Goal: Register for event/course

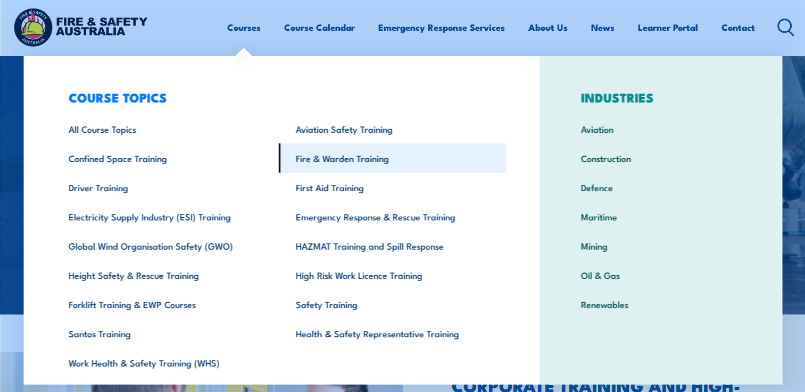
click at [332, 158] on link "Fire & Warden Training" at bounding box center [392, 158] width 227 height 29
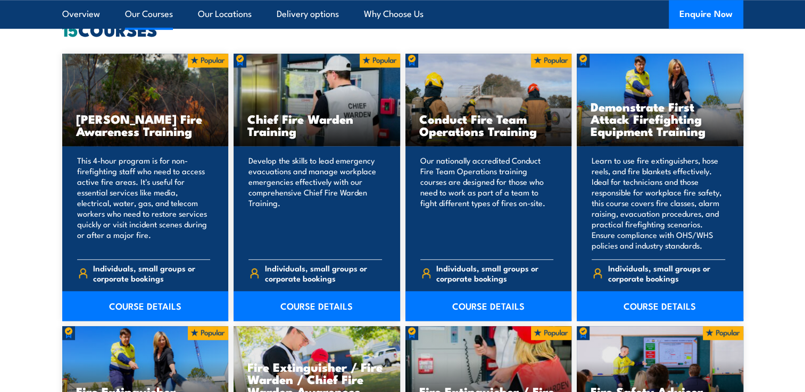
scroll to position [904, 0]
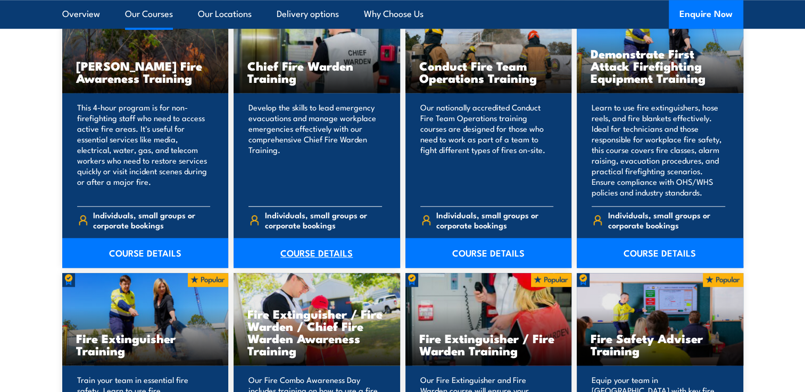
click at [311, 253] on link "COURSE DETAILS" at bounding box center [316, 253] width 166 height 30
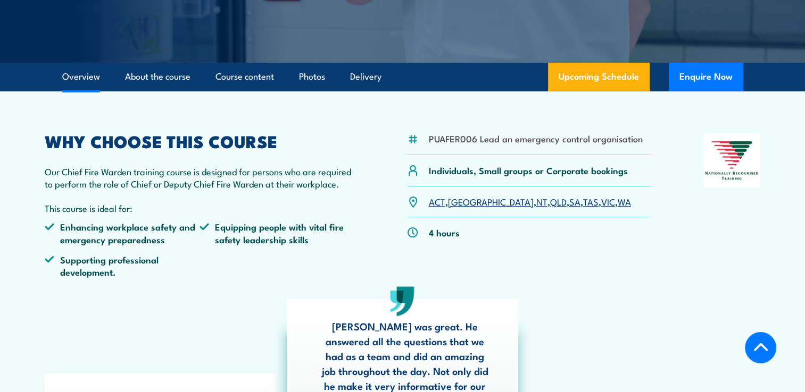
scroll to position [266, 0]
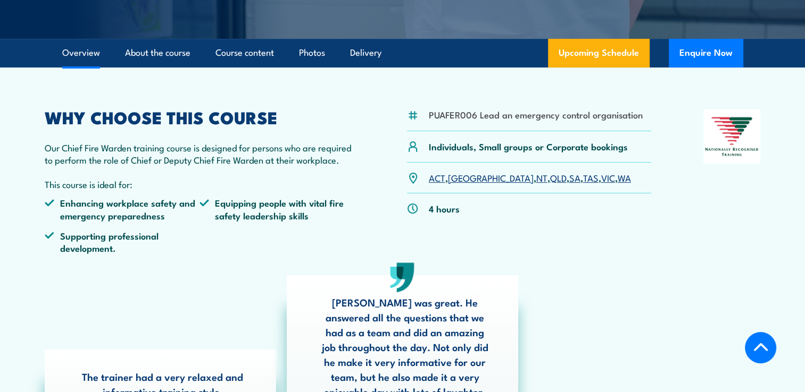
click at [569, 180] on link "SA" at bounding box center [574, 177] width 11 height 13
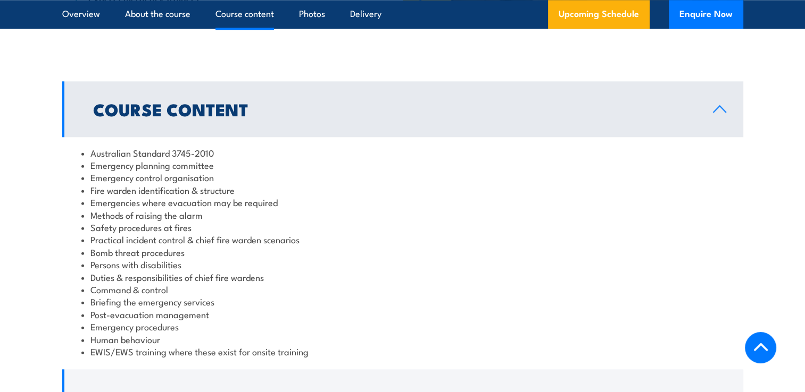
scroll to position [1092, 0]
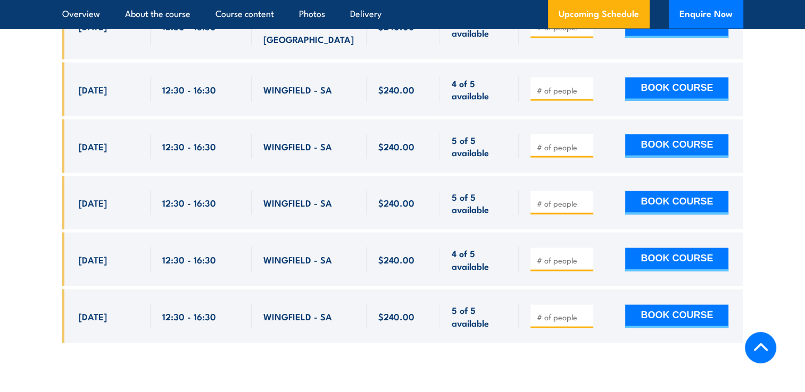
scroll to position [2199, 0]
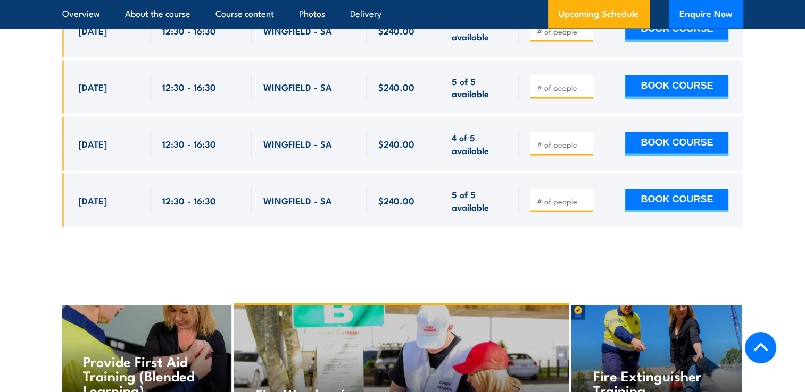
drag, startPoint x: 77, startPoint y: 137, endPoint x: 597, endPoint y: 180, distance: 521.3
click at [597, 180] on div "$240.00" at bounding box center [402, 61] width 681 height 366
copy div "9 Sep, 2025 12:30 - 16:30 REGENCY PARK - SA 3 of 6 available $240.00 $240.00 3 …"
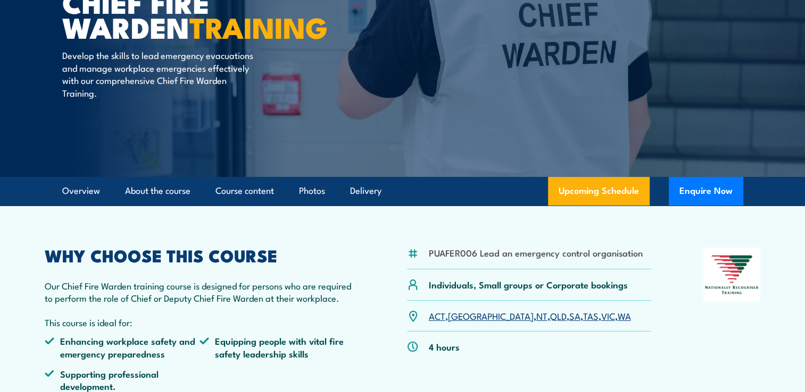
scroll to position [125, 0]
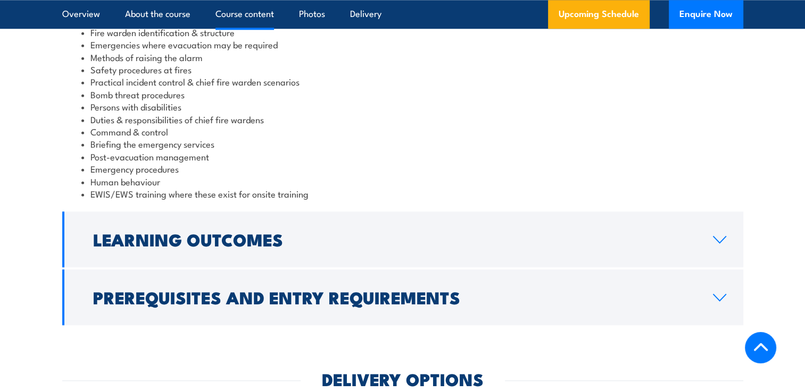
scroll to position [1117, 0]
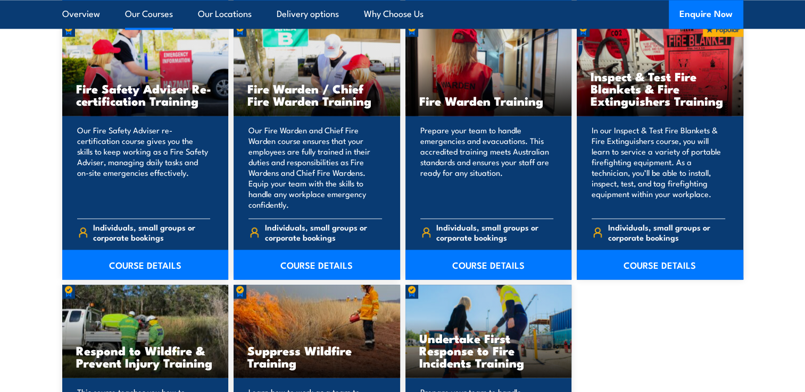
scroll to position [1436, 0]
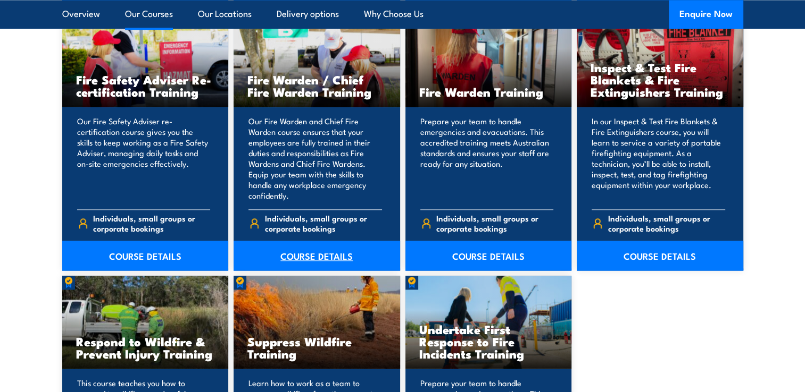
click at [319, 254] on link "COURSE DETAILS" at bounding box center [316, 256] width 166 height 30
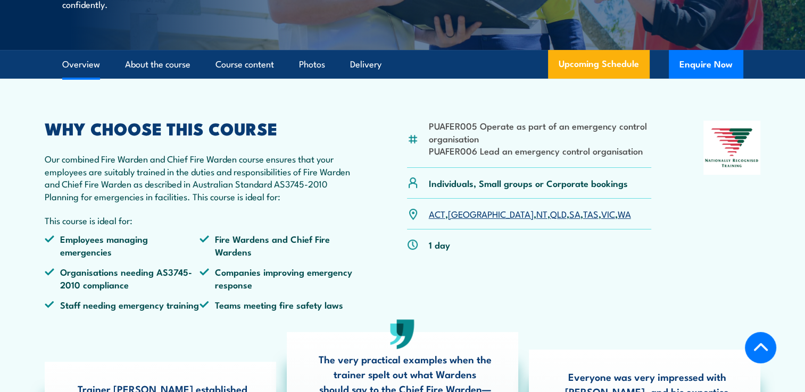
scroll to position [319, 0]
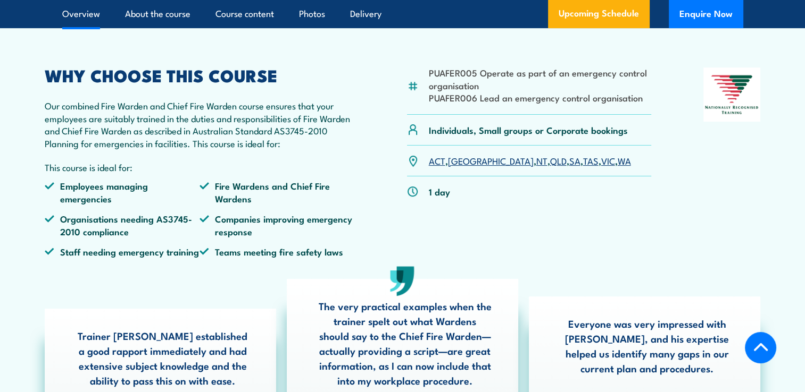
click at [569, 167] on link "SA" at bounding box center [574, 160] width 11 height 13
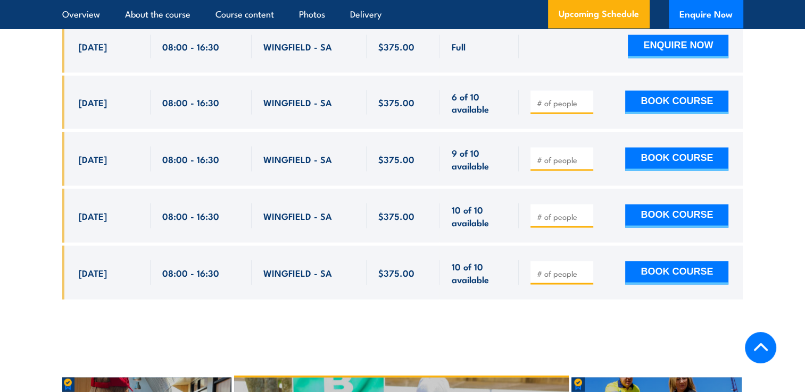
scroll to position [2170, 0]
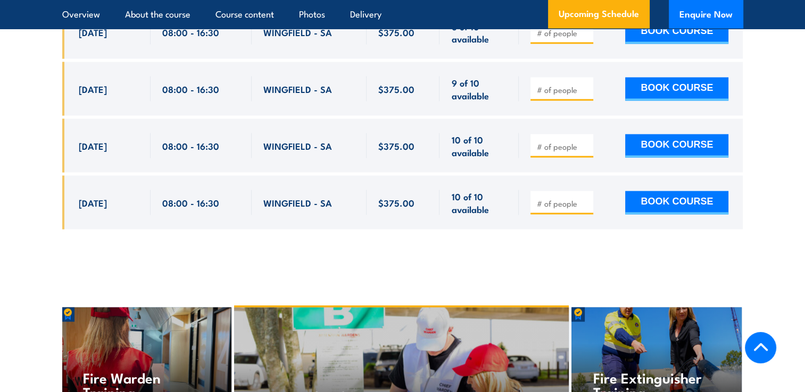
drag, startPoint x: 78, startPoint y: 82, endPoint x: 492, endPoint y: 191, distance: 428.4
click at [492, 191] on div "Full Full" at bounding box center [402, 63] width 681 height 364
drag, startPoint x: 492, startPoint y: 191, endPoint x: 388, endPoint y: 132, distance: 119.8
copy div "[DATE] 08:00 - 16:30 [GEOGRAPHIC_DATA] - [GEOGRAPHIC_DATA] Full $375.00 $375.00…"
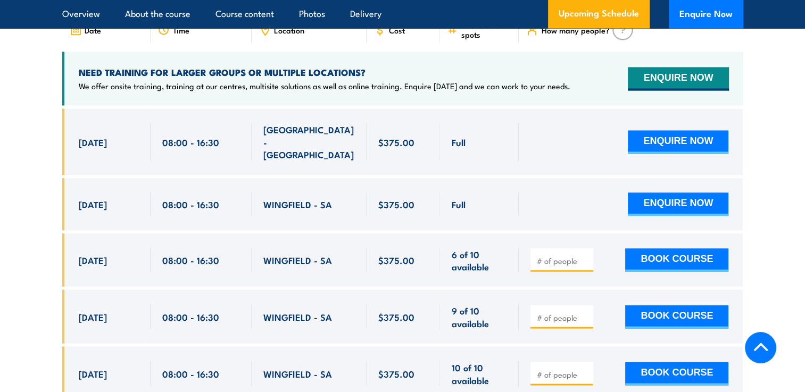
scroll to position [2010, 0]
